Goal: Transaction & Acquisition: Purchase product/service

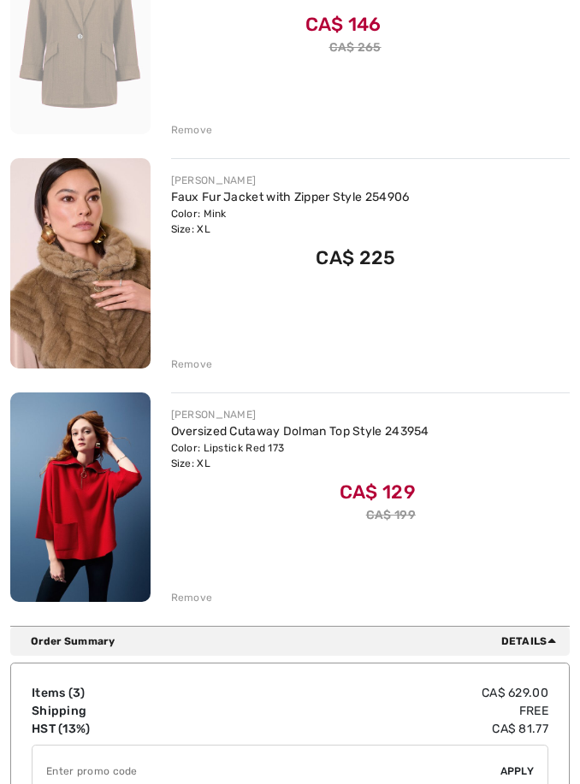
scroll to position [346, 0]
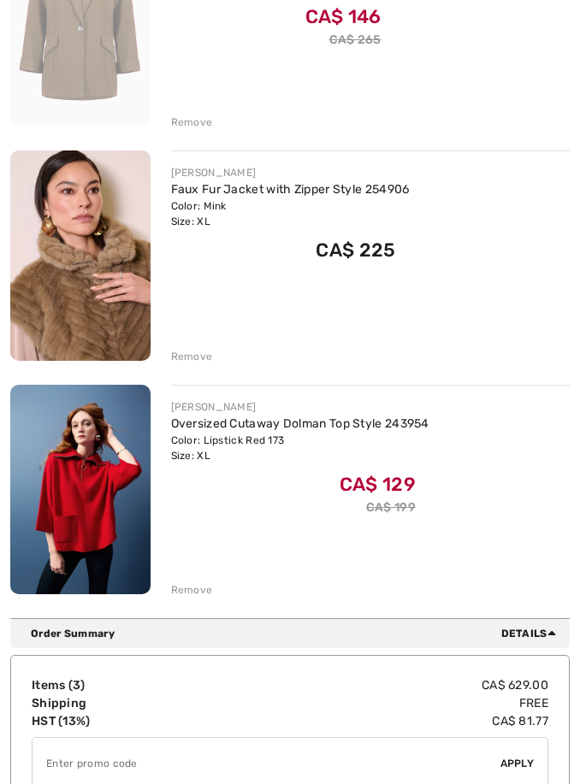
click at [194, 586] on div "Remove" at bounding box center [192, 589] width 42 height 15
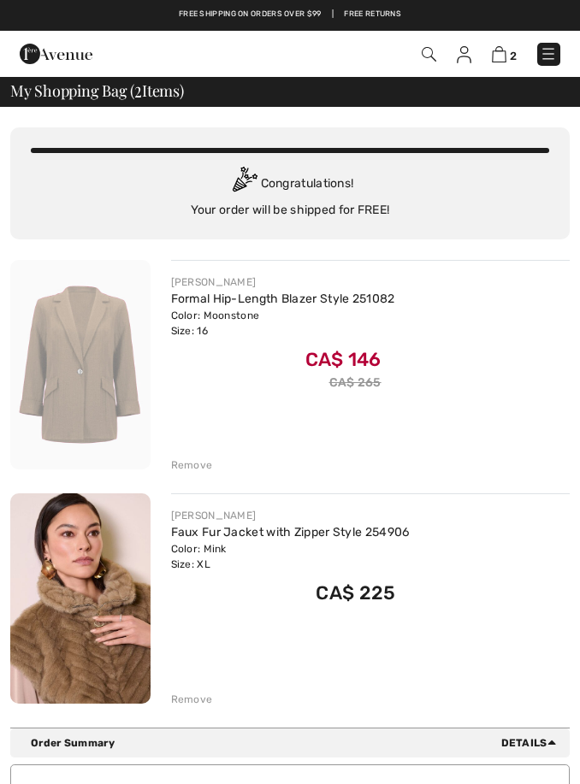
scroll to position [0, 0]
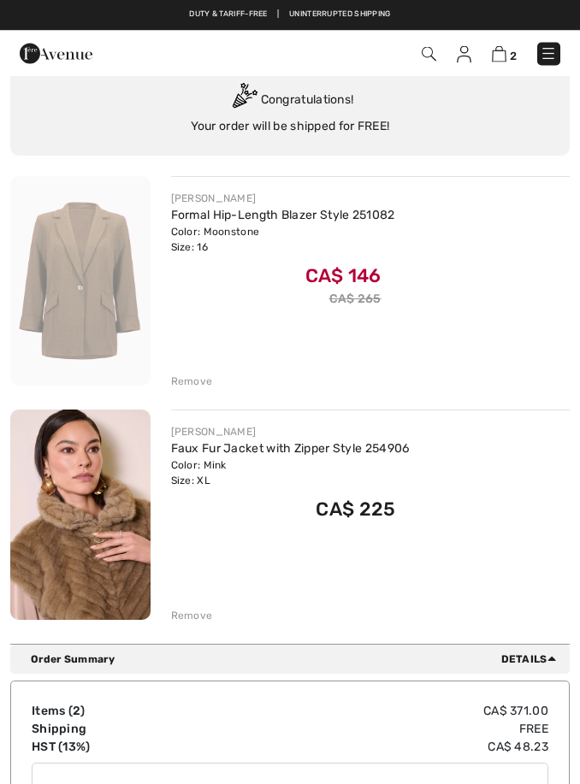
scroll to position [86, 0]
click at [94, 253] on img at bounding box center [80, 281] width 140 height 210
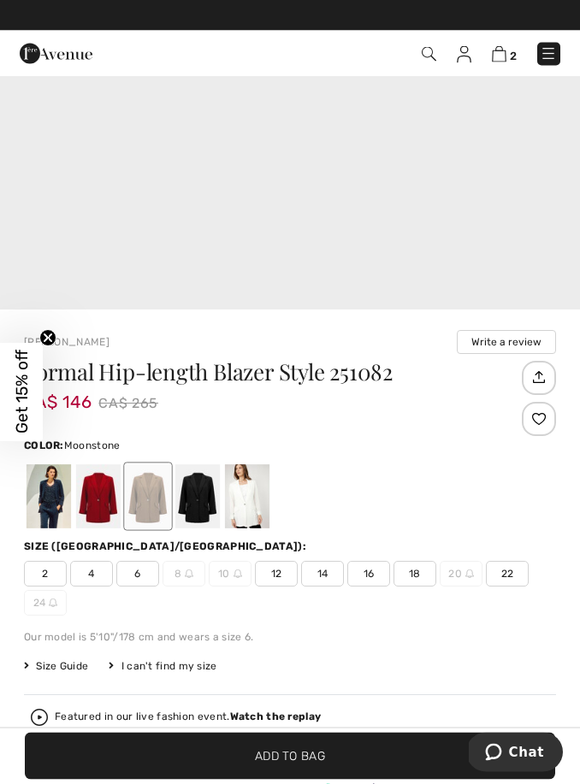
scroll to position [400, 0]
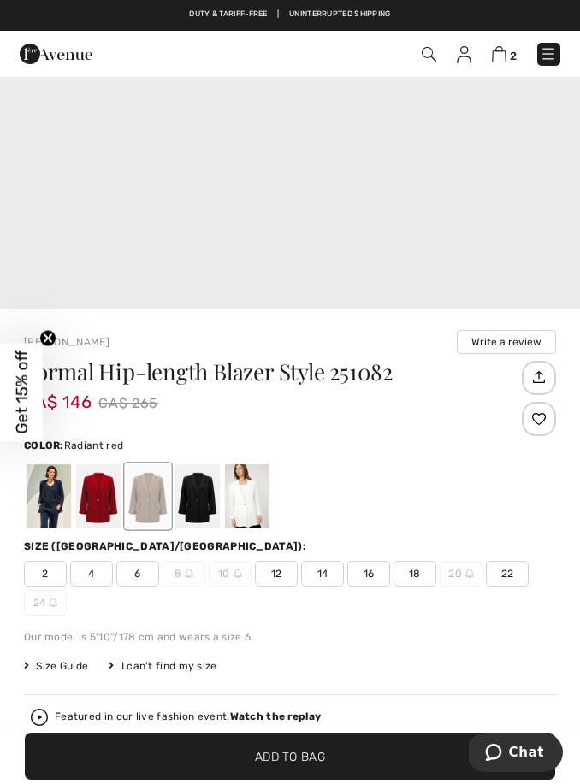
click at [103, 500] on div at bounding box center [98, 496] width 44 height 64
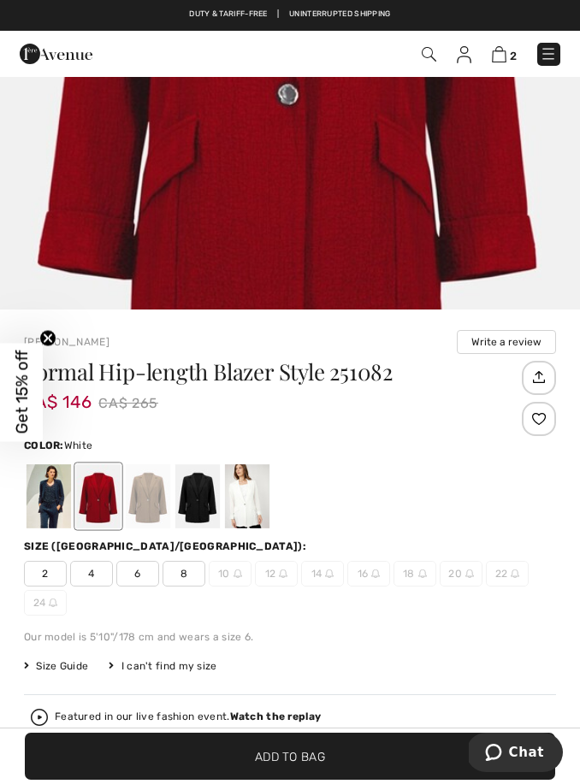
click at [251, 494] on div at bounding box center [247, 496] width 44 height 64
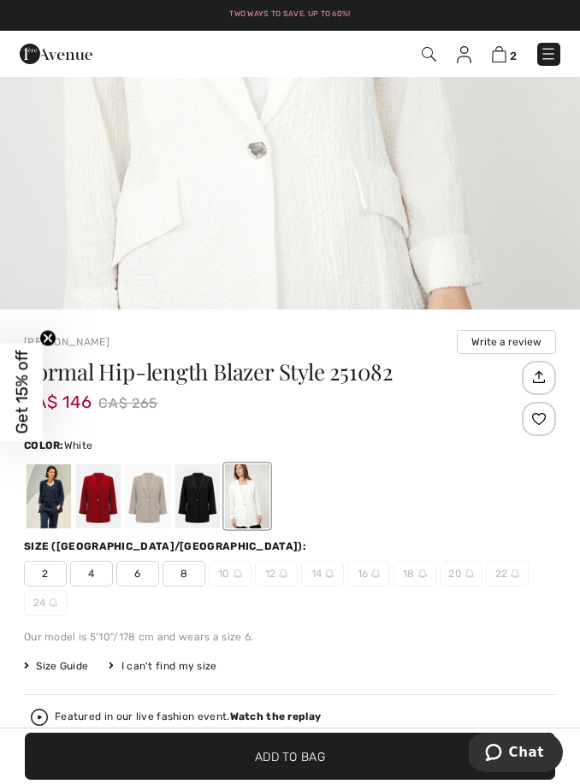
click at [195, 500] on div at bounding box center [197, 496] width 44 height 64
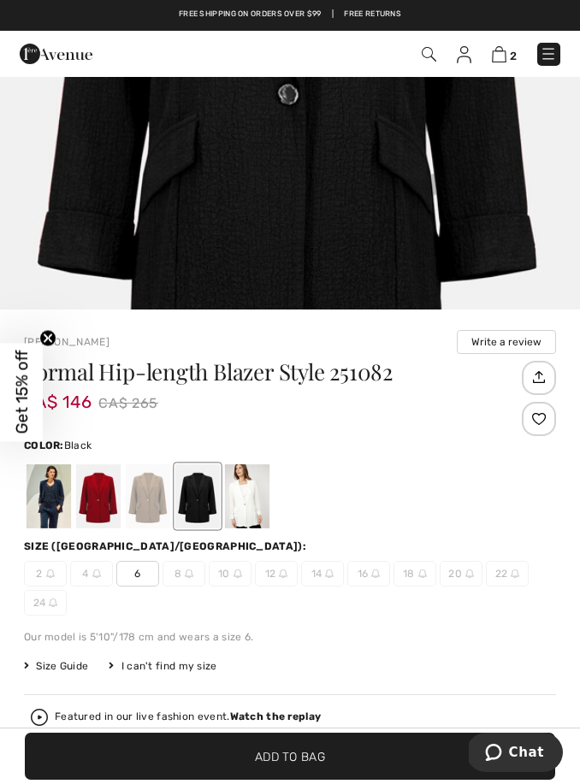
click at [51, 501] on div at bounding box center [49, 496] width 44 height 64
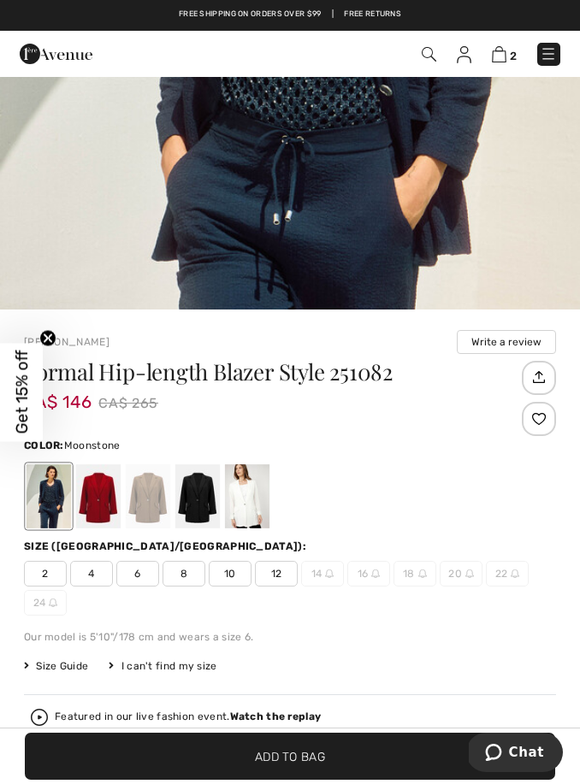
click at [152, 492] on div at bounding box center [148, 496] width 44 height 64
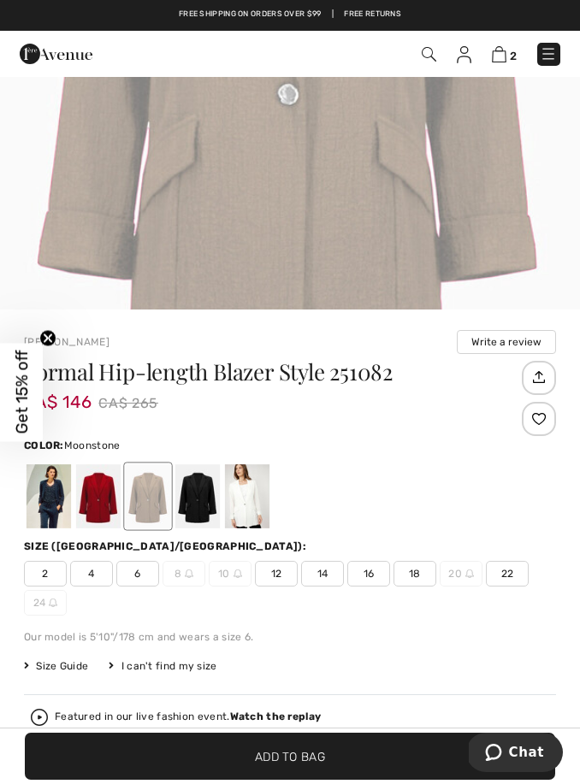
click at [323, 570] on span "14" at bounding box center [322, 574] width 43 height 26
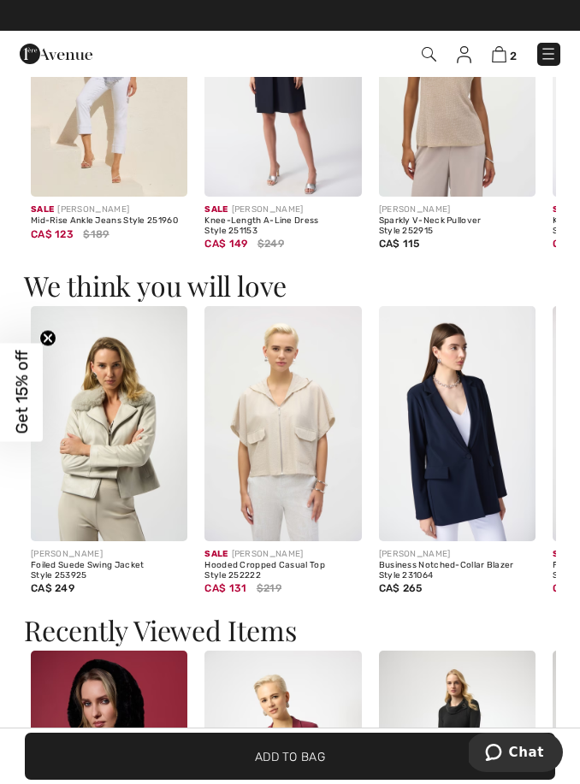
scroll to position [1715, 0]
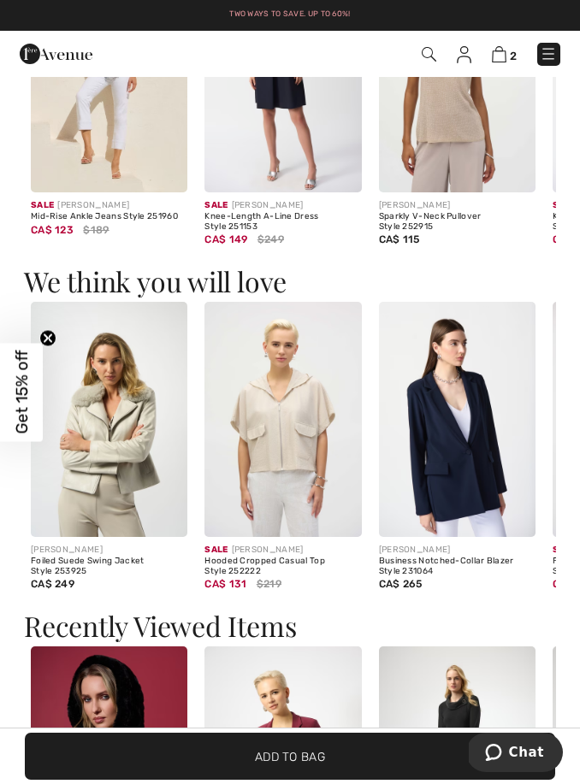
click at [458, 445] on img at bounding box center [457, 419] width 157 height 235
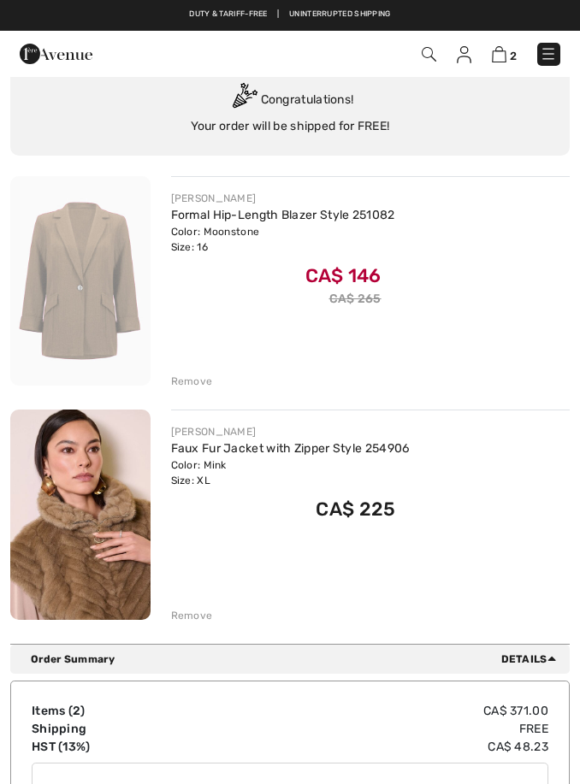
click at [432, 53] on img at bounding box center [429, 54] width 15 height 15
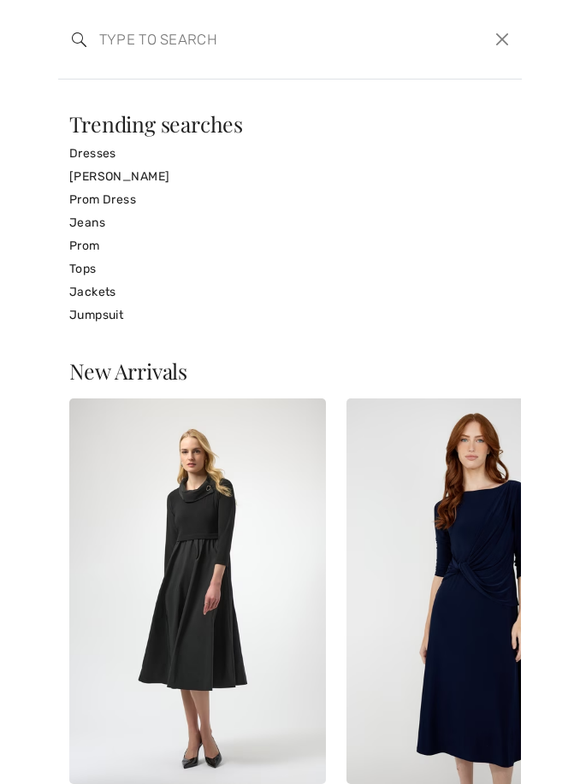
click at [115, 38] on input "search" at bounding box center [243, 39] width 314 height 51
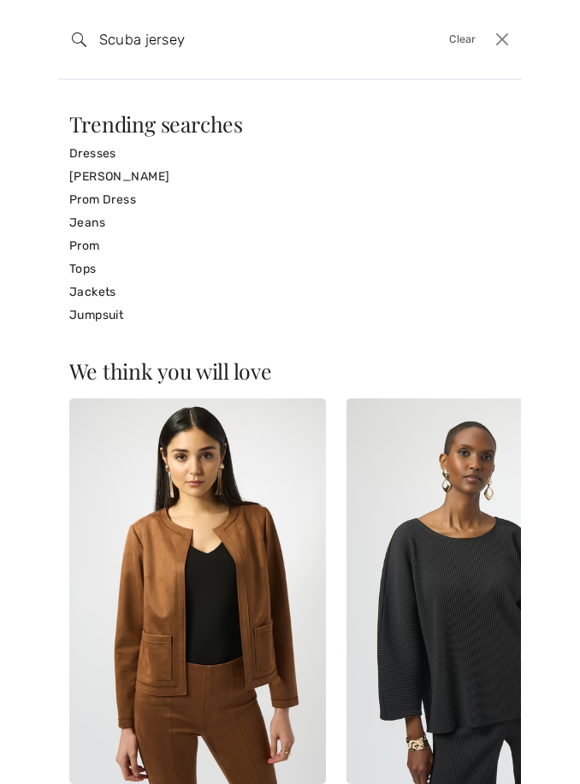
type input "Scuba jersey"
click at [127, 176] on link "[PERSON_NAME]" at bounding box center [290, 176] width 442 height 23
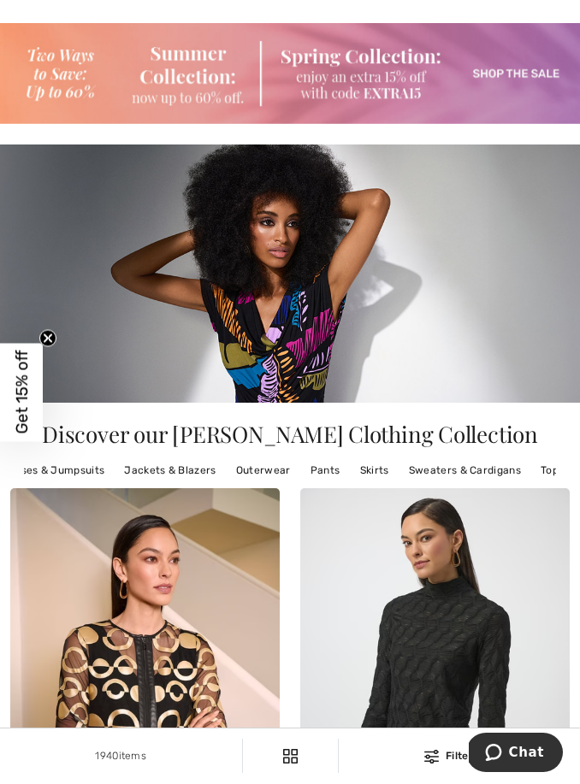
scroll to position [0, 155]
click at [545, 467] on link "Tops" at bounding box center [553, 470] width 40 height 22
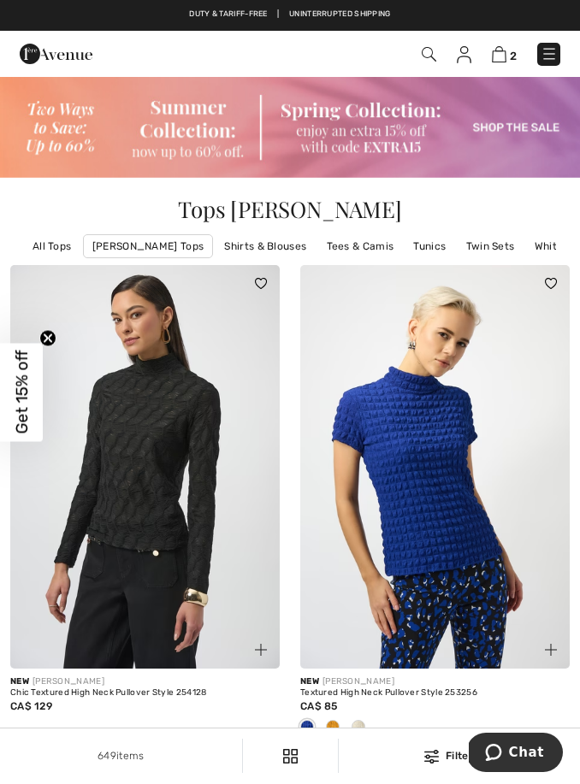
click at [148, 248] on link "Joseph Ribkoff Tops" at bounding box center [148, 246] width 130 height 24
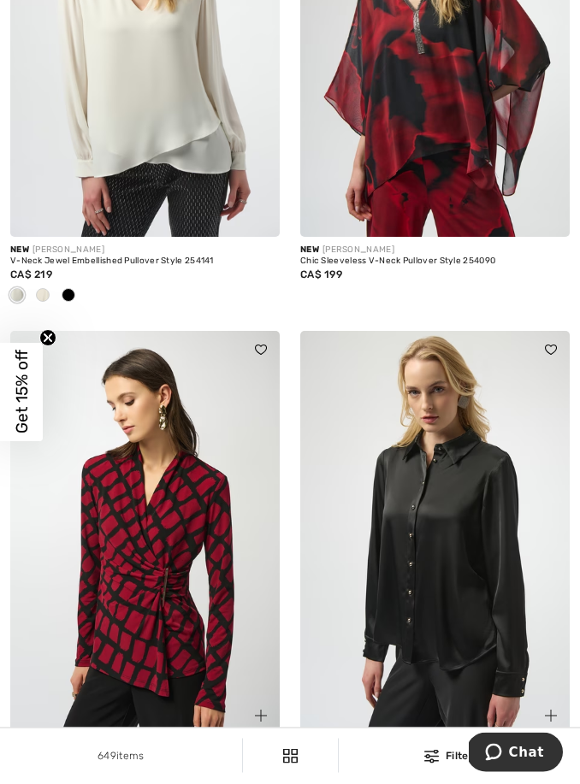
scroll to position [4350, 0]
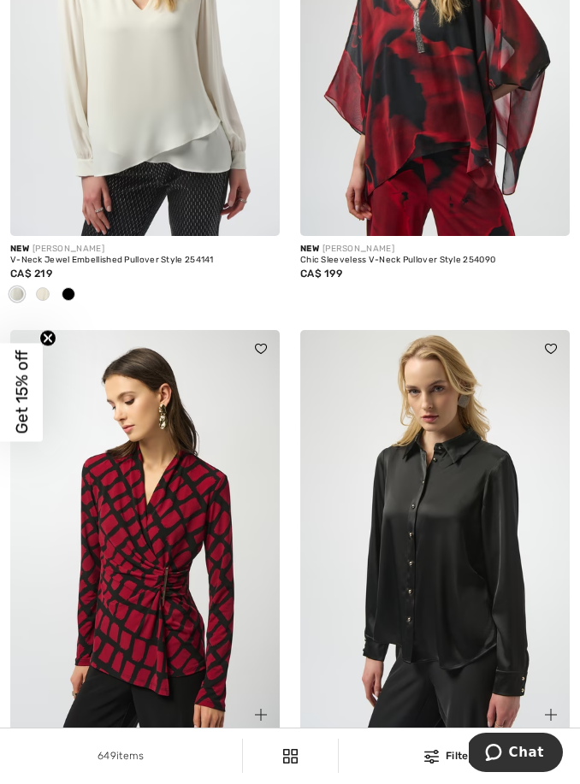
click at [452, 467] on img at bounding box center [434, 532] width 269 height 405
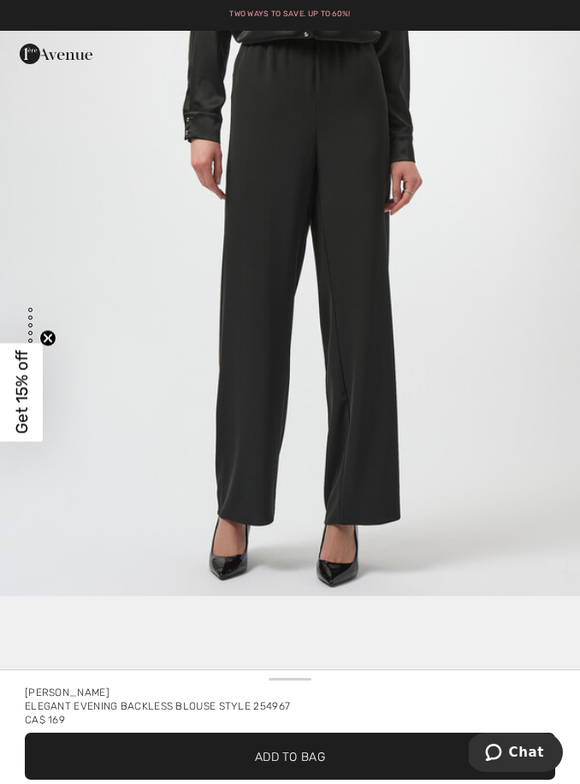
scroll to position [4650, 0]
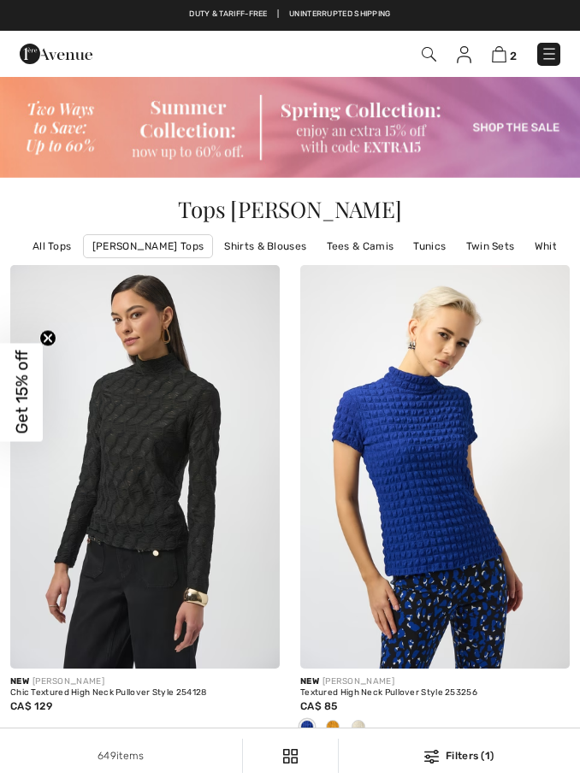
checkbox input "true"
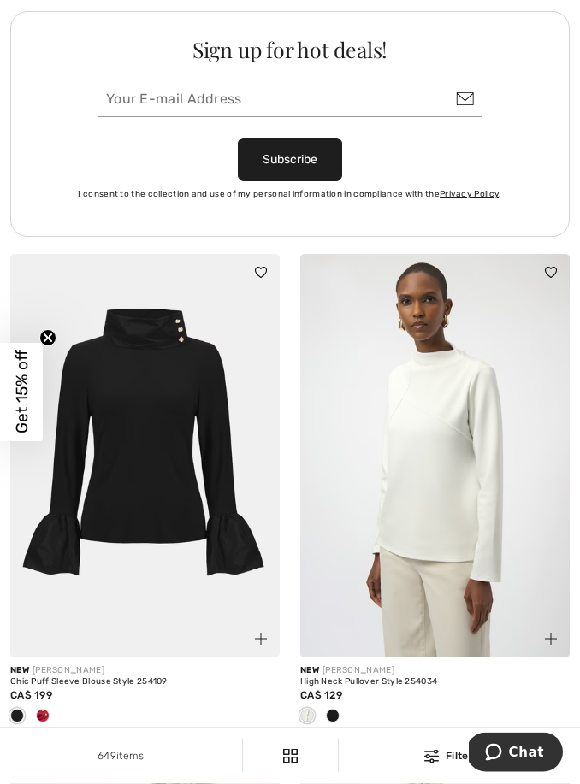
scroll to position [6106, 0]
click at [459, 429] on img at bounding box center [434, 456] width 269 height 405
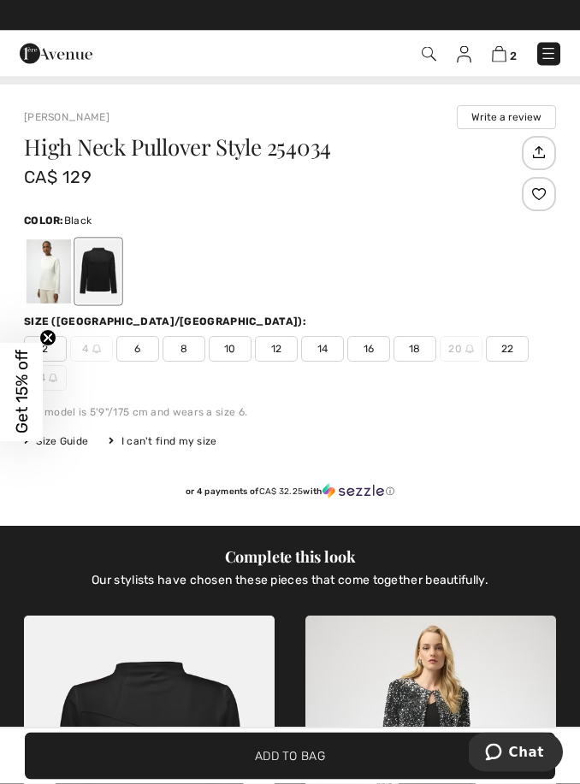
scroll to position [697, 0]
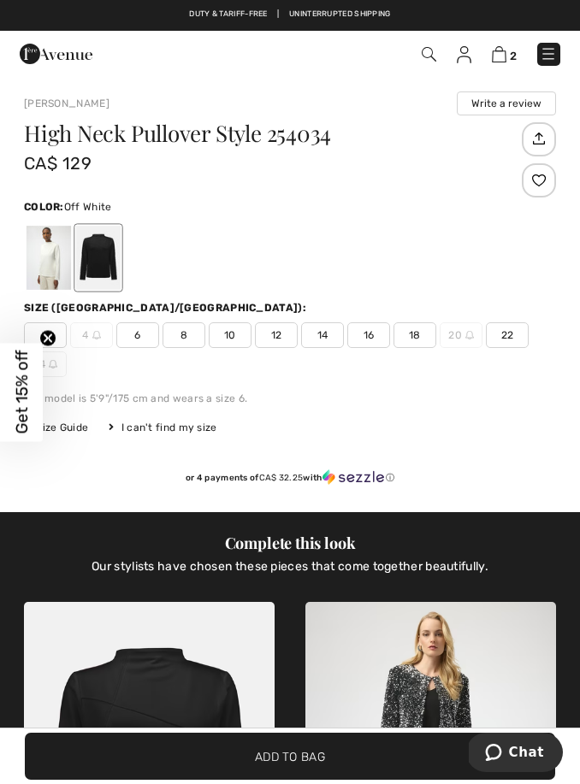
click at [44, 259] on div at bounding box center [49, 258] width 44 height 64
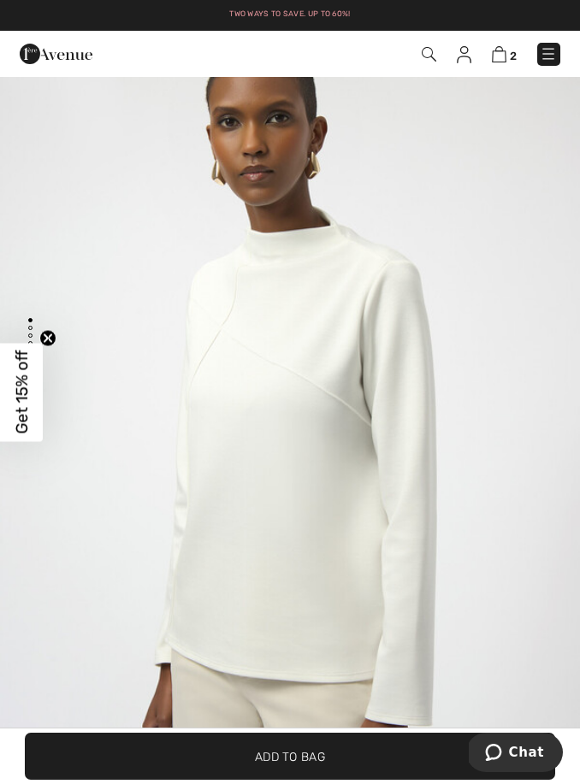
scroll to position [0, 0]
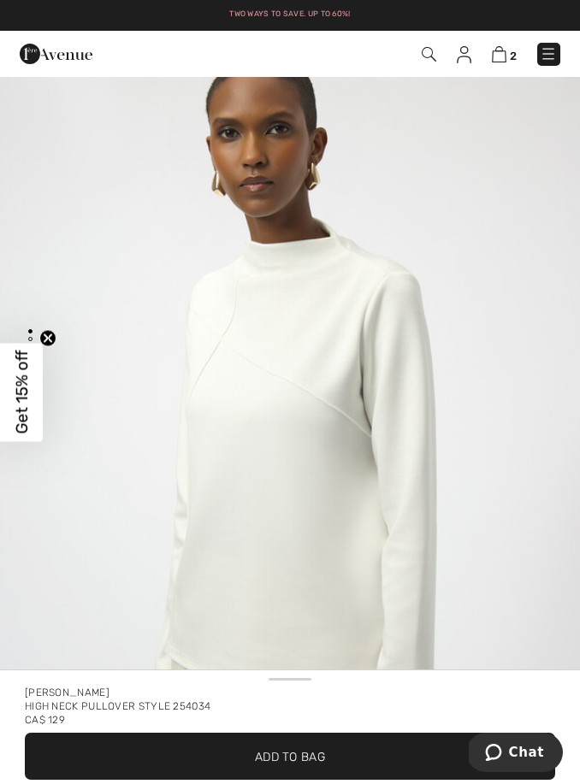
click at [437, 269] on img "1 / 5" at bounding box center [290, 465] width 580 height 869
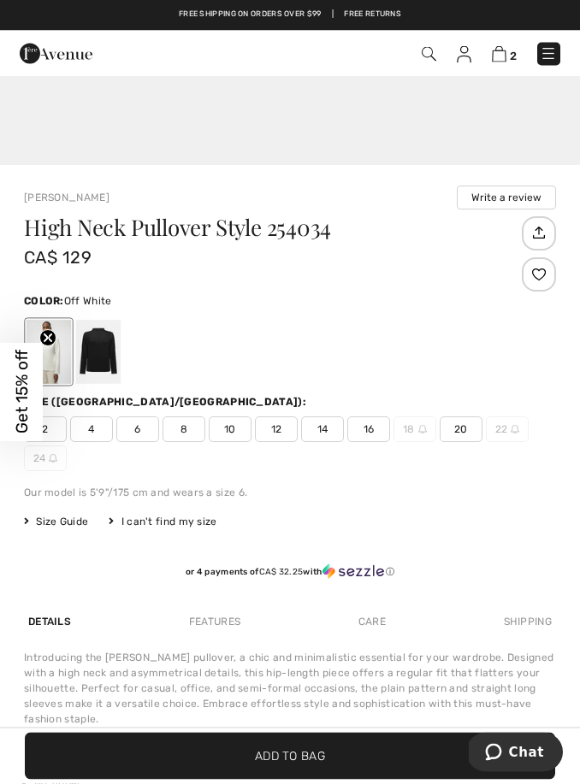
scroll to position [545, 0]
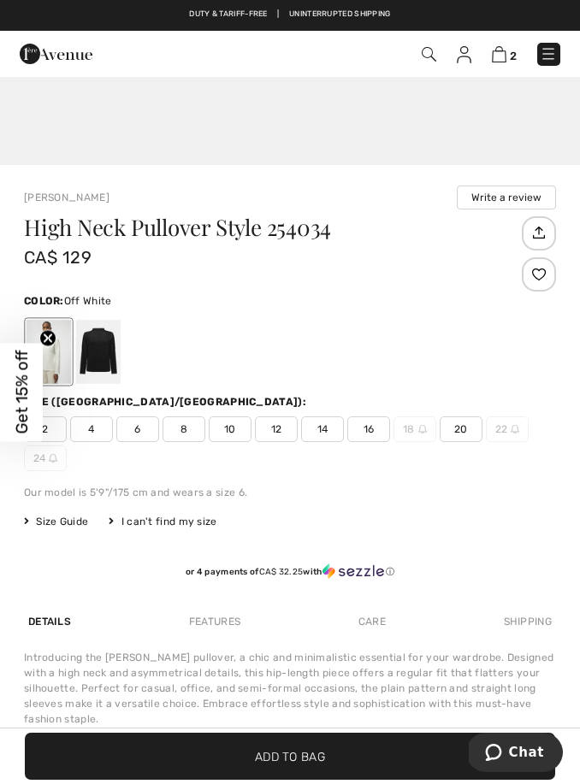
click at [328, 428] on span "14" at bounding box center [322, 430] width 43 height 26
click at [371, 423] on span "16" at bounding box center [368, 430] width 43 height 26
click at [103, 344] on div at bounding box center [98, 352] width 44 height 64
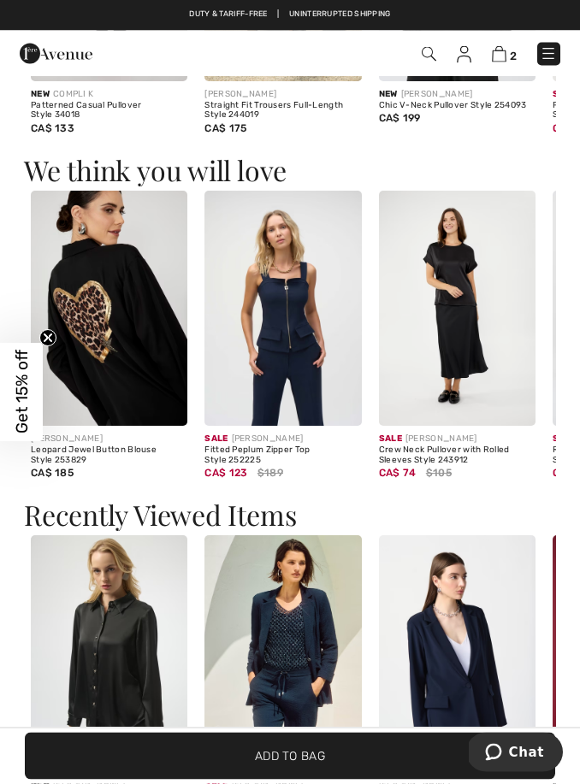
scroll to position [2218, 0]
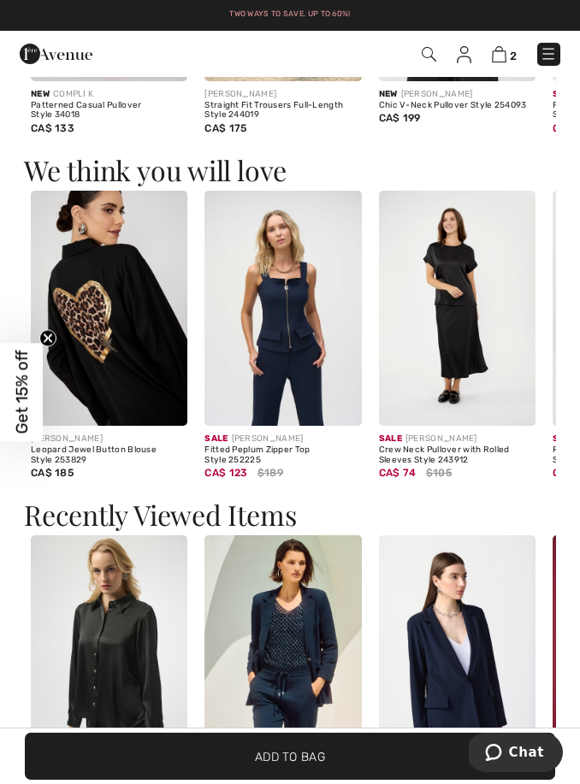
click at [300, 327] on img at bounding box center [282, 308] width 157 height 235
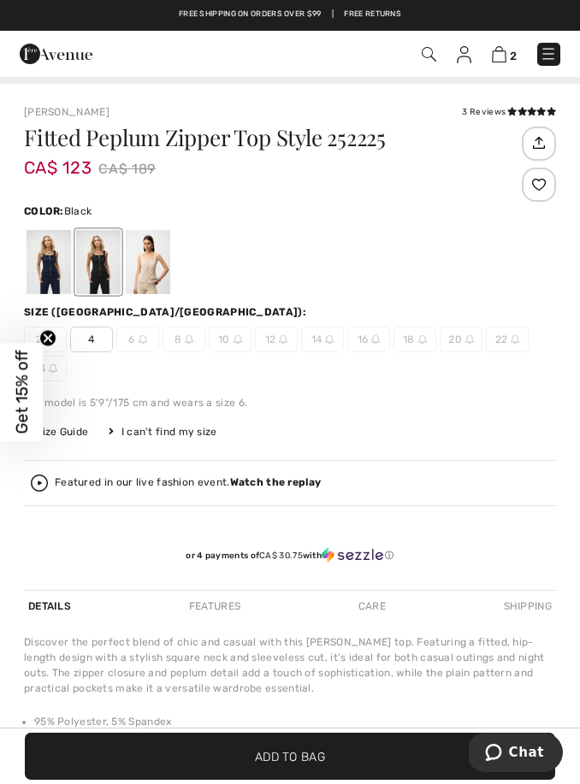
scroll to position [629, 0]
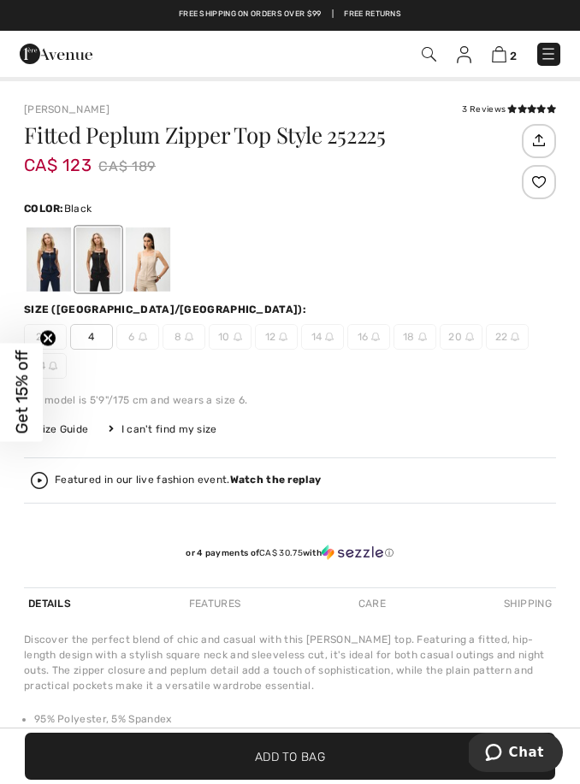
click at [44, 269] on div at bounding box center [49, 260] width 44 height 64
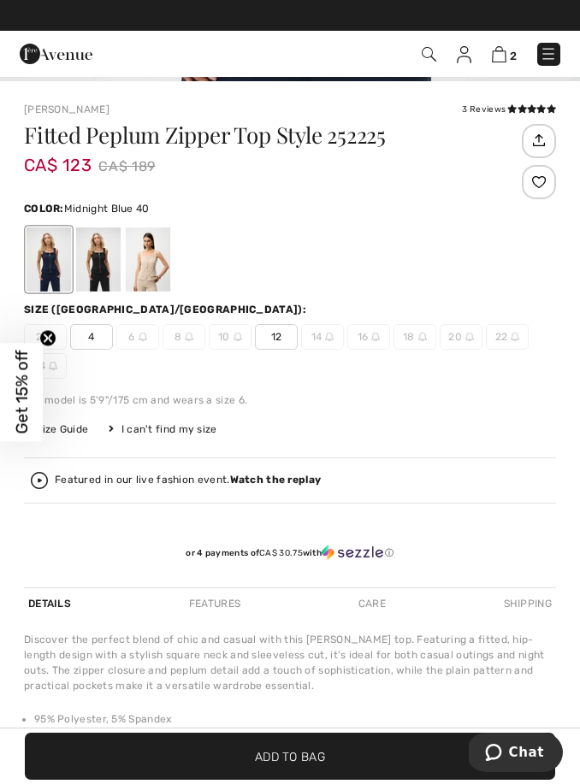
click at [156, 253] on div at bounding box center [148, 260] width 44 height 64
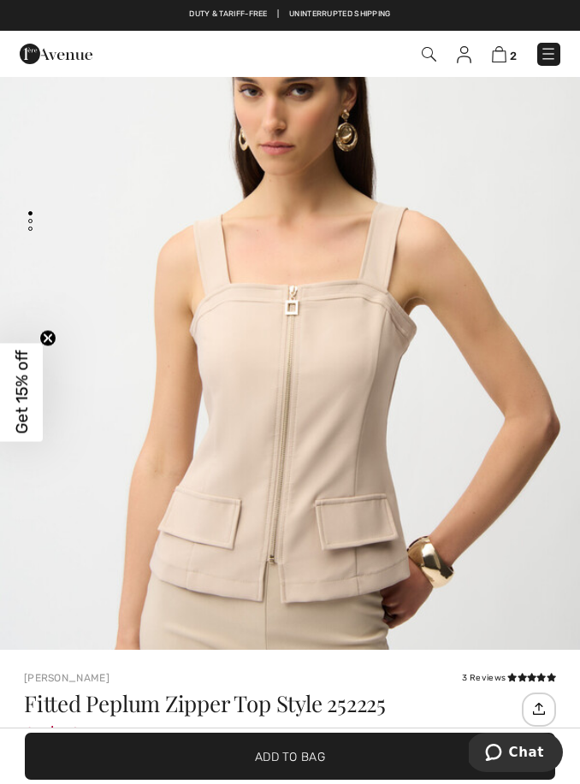
scroll to position [97, 0]
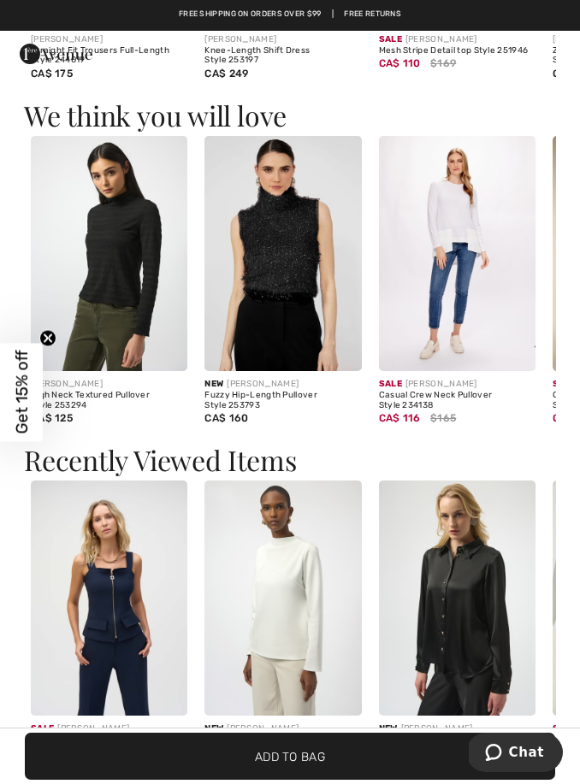
click at [139, 247] on img at bounding box center [109, 253] width 157 height 235
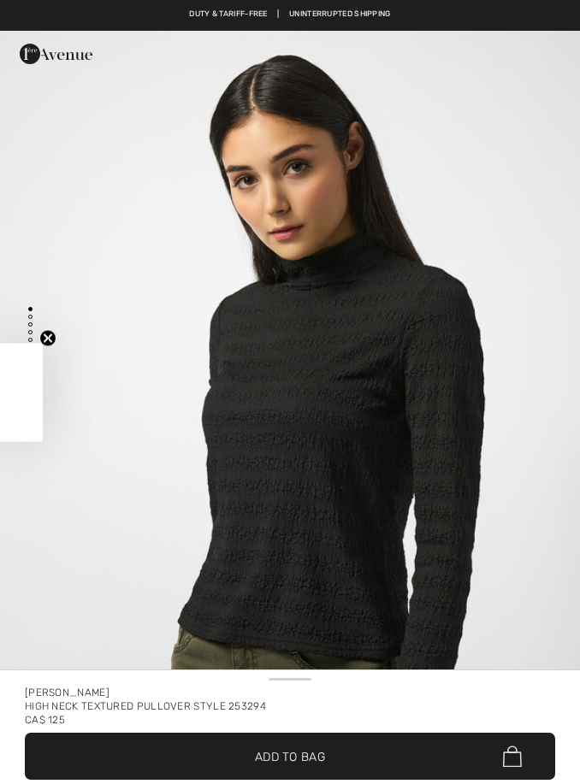
checkbox input "true"
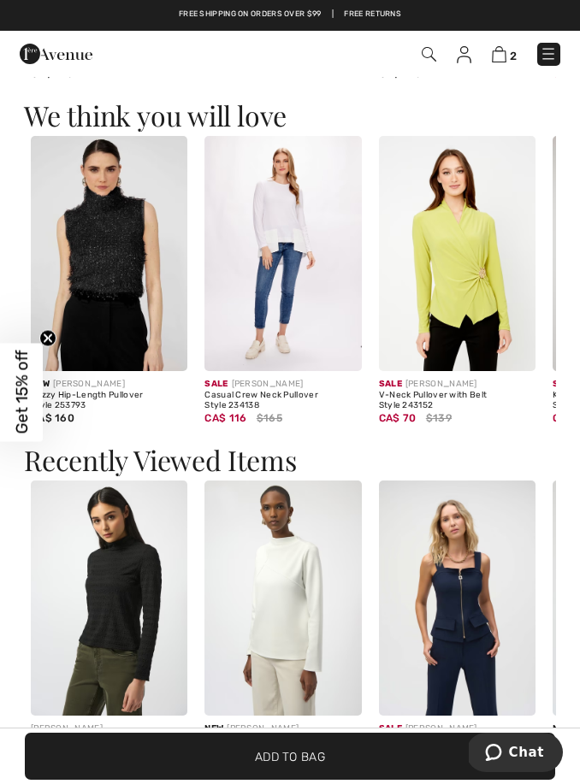
click at [467, 236] on img at bounding box center [457, 253] width 157 height 235
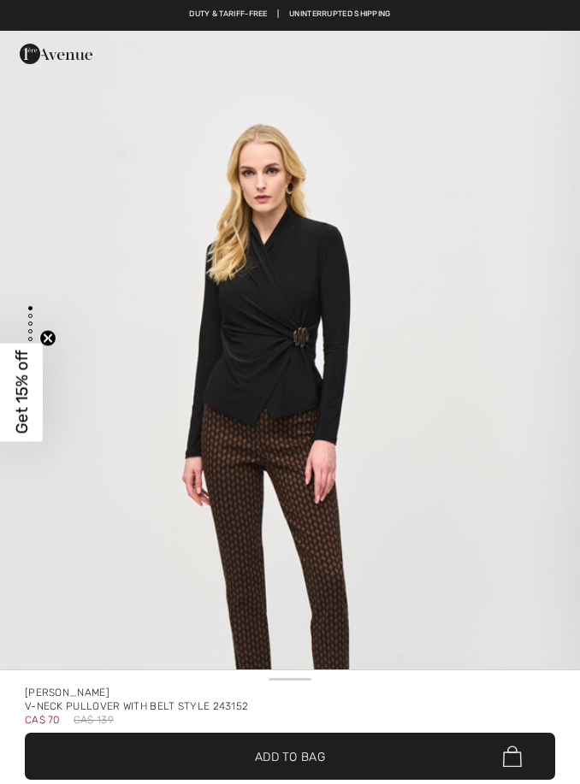
checkbox input "true"
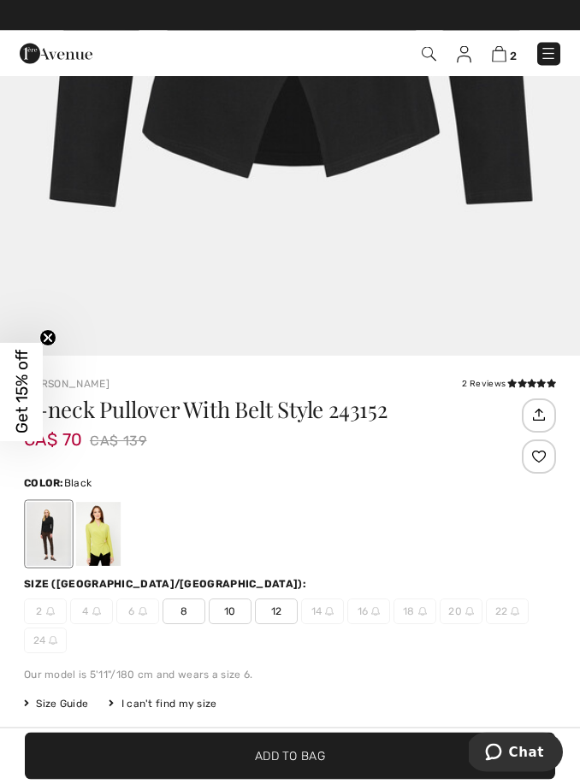
scroll to position [354, 0]
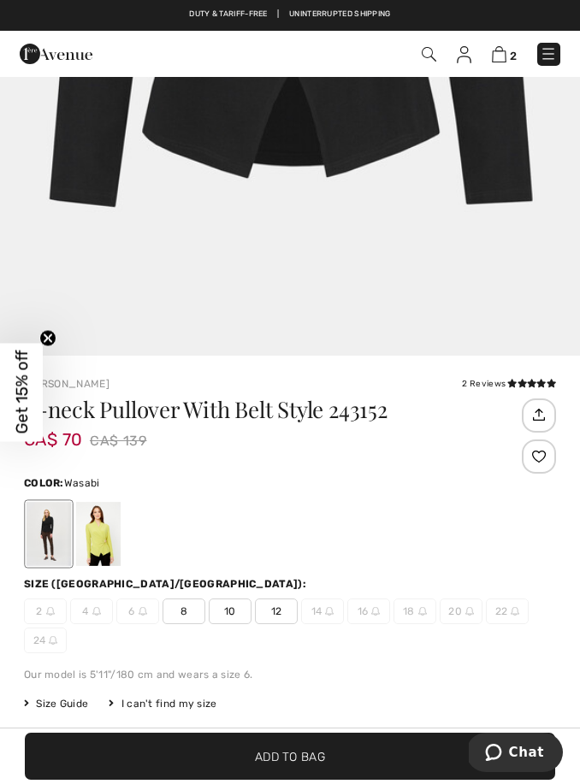
click at [111, 535] on div at bounding box center [98, 534] width 44 height 64
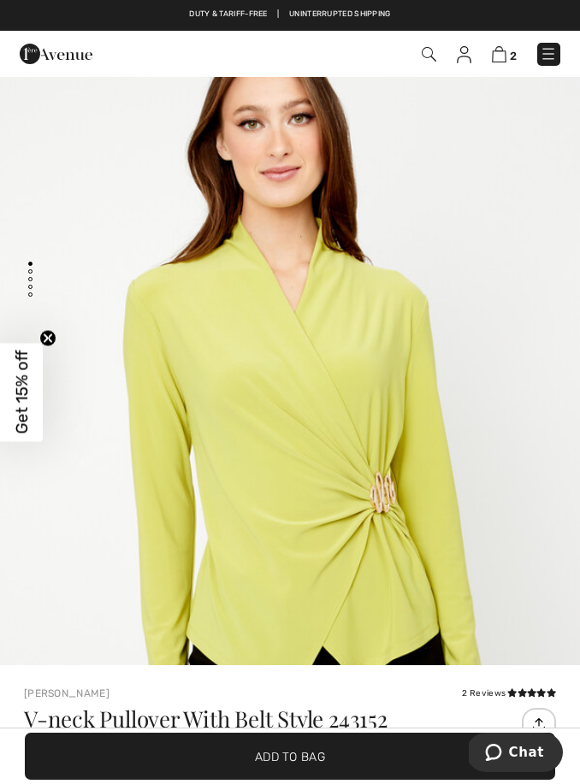
scroll to position [0, 0]
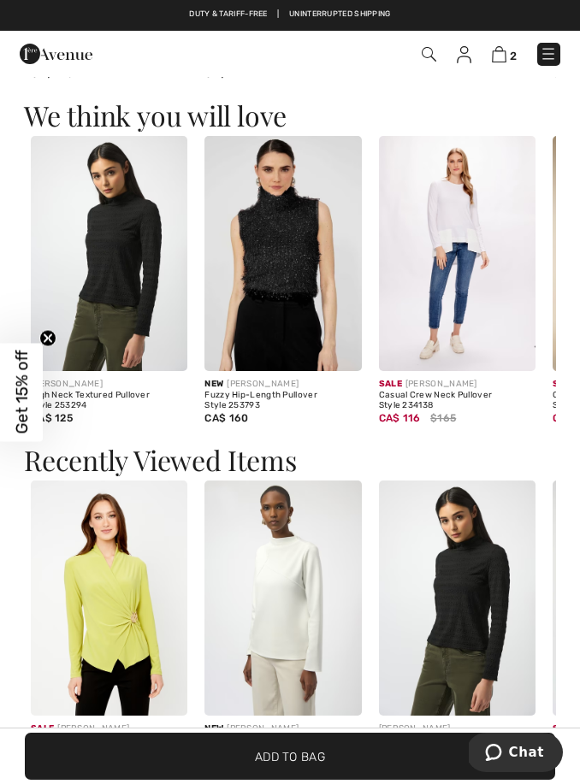
click at [269, 573] on img at bounding box center [282, 598] width 157 height 235
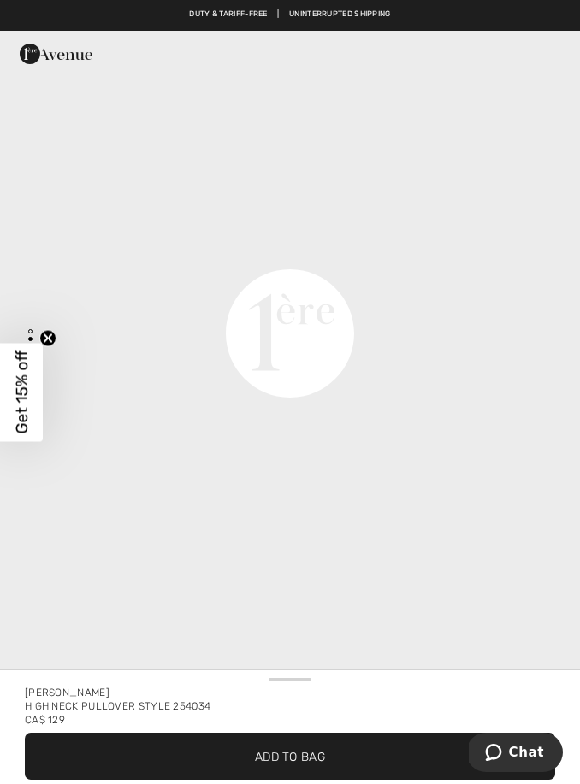
scroll to position [1043, 0]
